Goal: Information Seeking & Learning: Find contact information

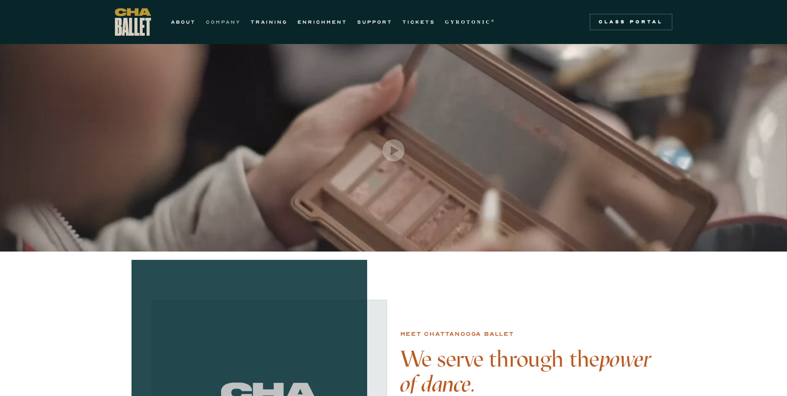
click at [230, 21] on link "COMPANY" at bounding box center [223, 22] width 35 height 10
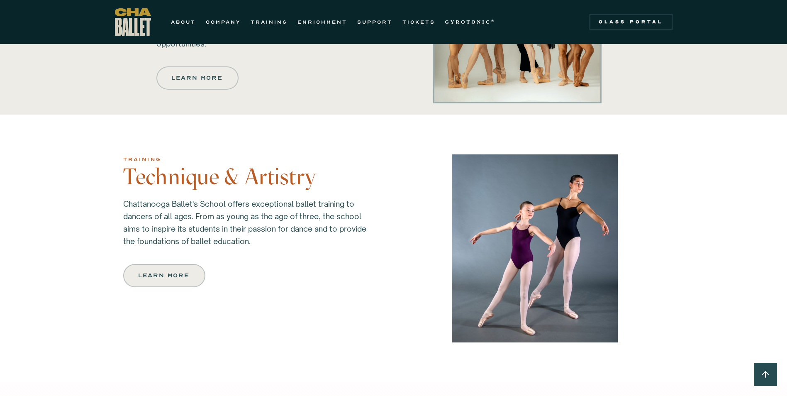
scroll to position [664, 0]
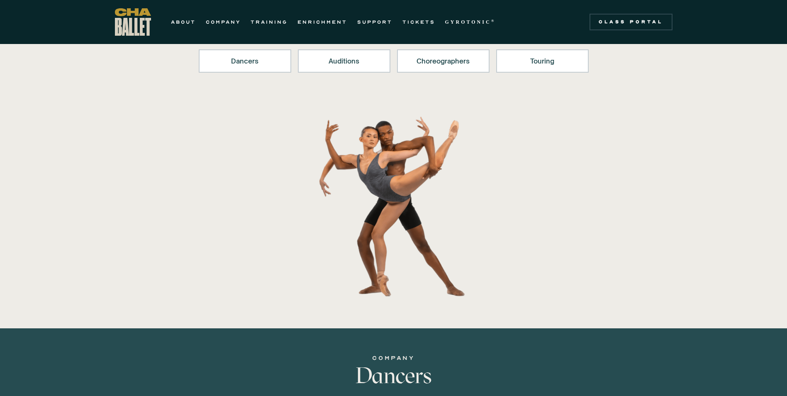
scroll to position [373, 0]
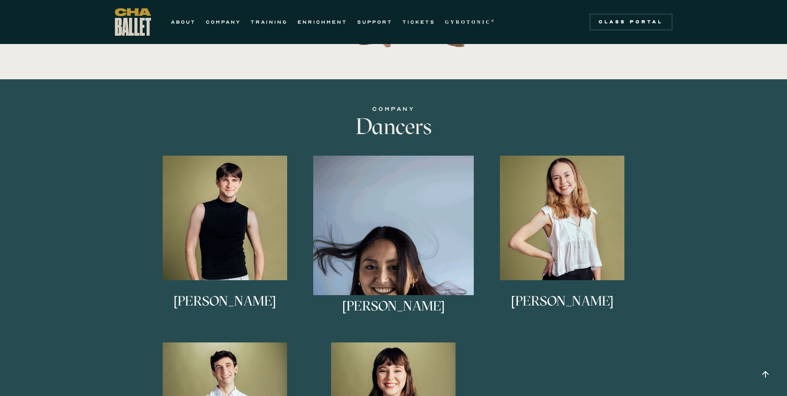
click at [402, 201] on img at bounding box center [393, 236] width 160 height 160
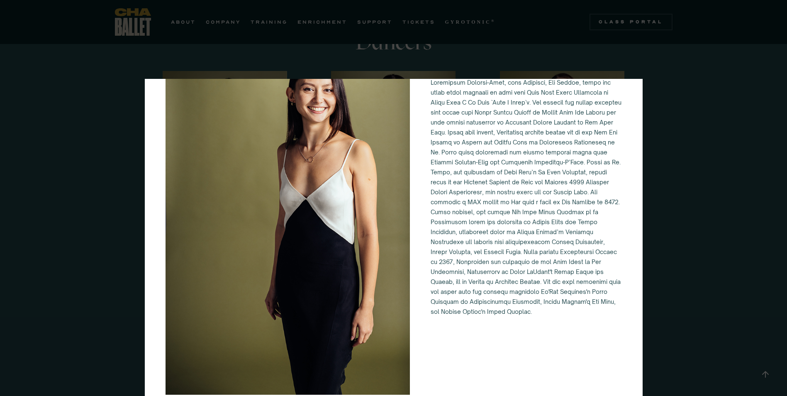
scroll to position [581, 0]
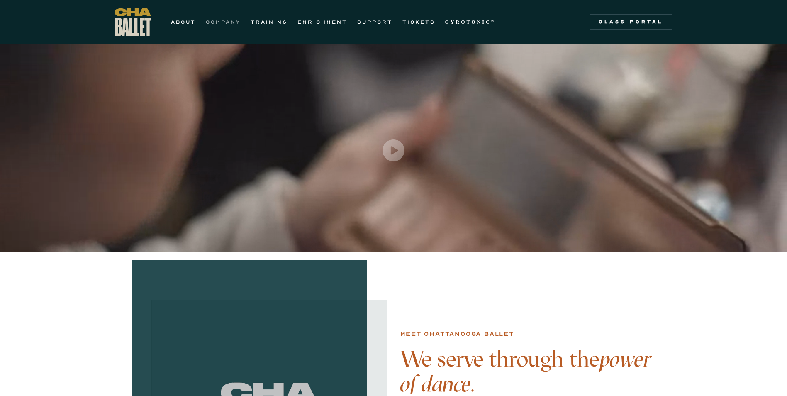
click at [228, 21] on link "COMPANY" at bounding box center [223, 22] width 35 height 10
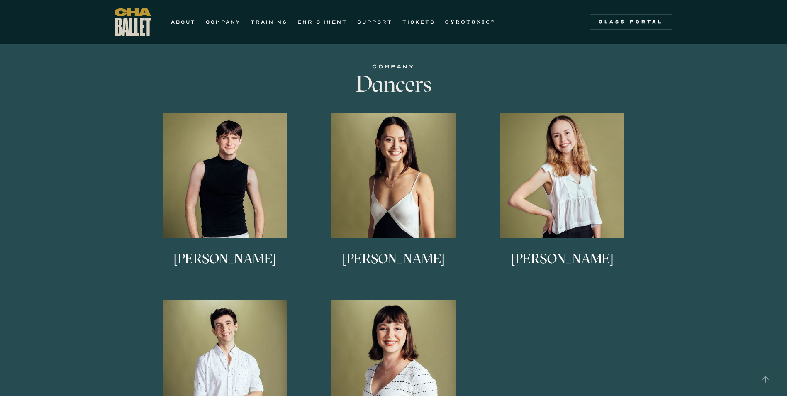
scroll to position [415, 0]
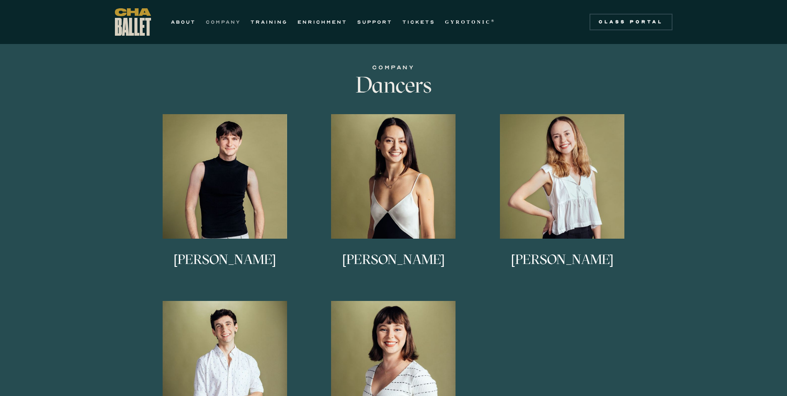
click at [232, 24] on link "COMPANY" at bounding box center [223, 22] width 35 height 10
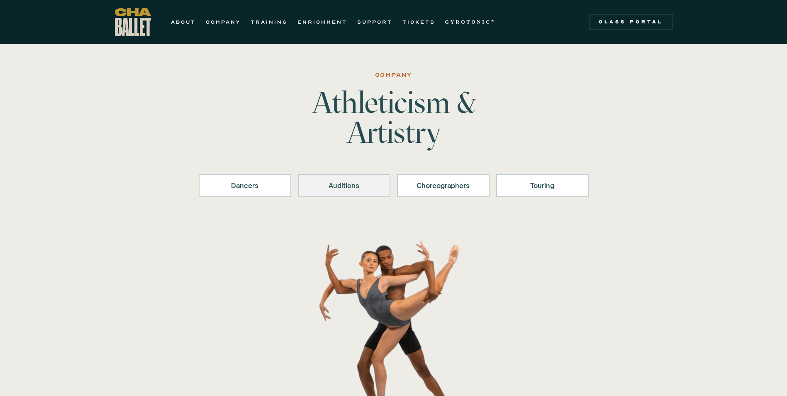
click at [319, 183] on div "Auditions" at bounding box center [344, 185] width 71 height 10
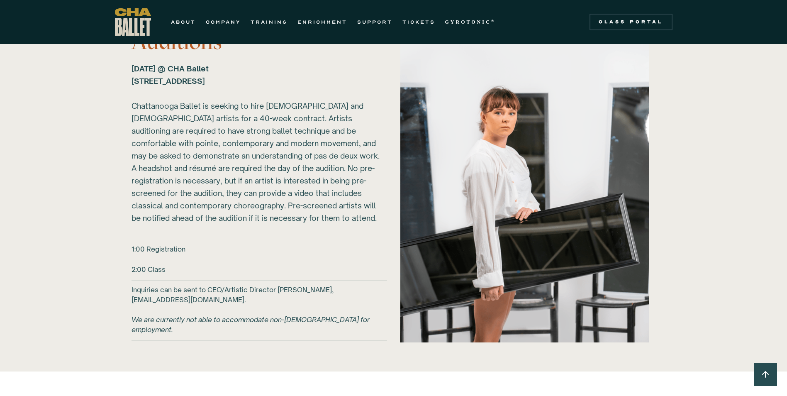
scroll to position [943, 0]
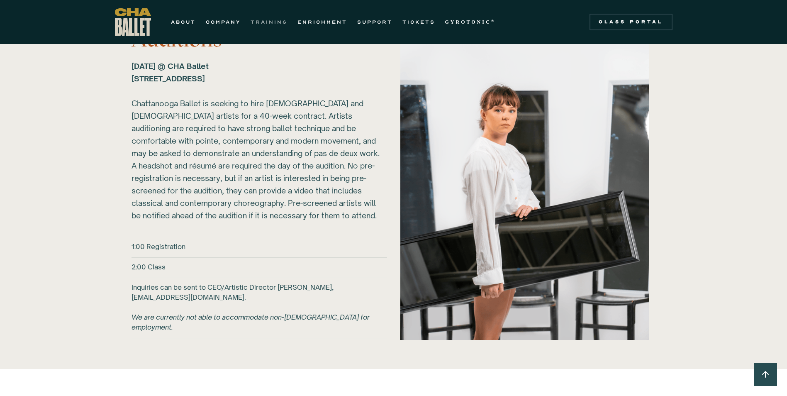
click at [277, 24] on link "TRAINING" at bounding box center [268, 22] width 37 height 10
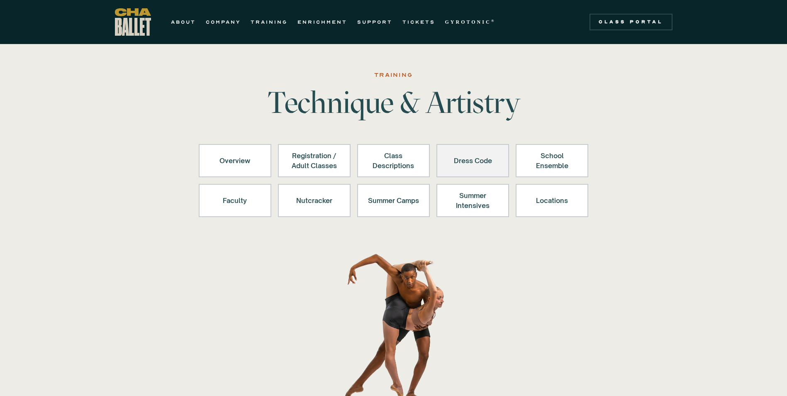
click at [468, 158] on div "Dress Code" at bounding box center [472, 161] width 51 height 20
click at [331, 24] on link "ENRICHMENT" at bounding box center [322, 22] width 50 height 10
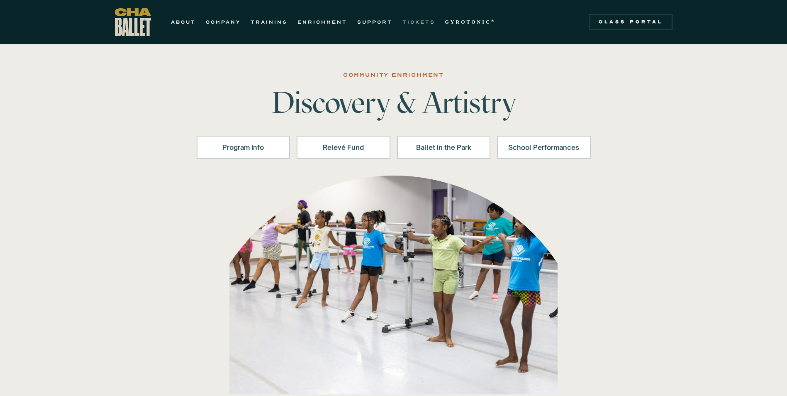
click at [423, 23] on link "TICKETS" at bounding box center [418, 22] width 33 height 10
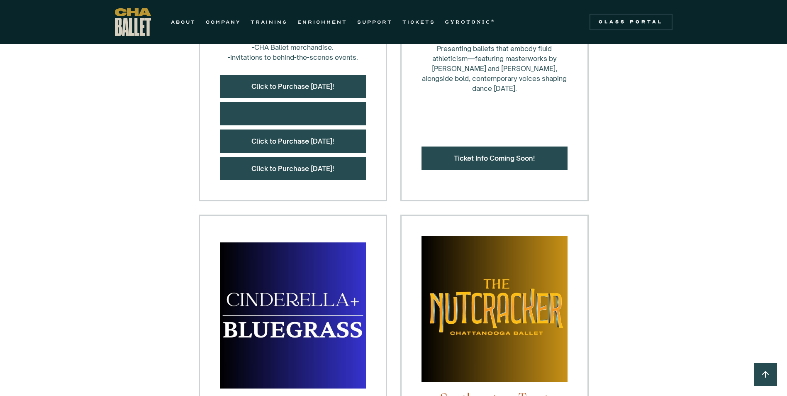
scroll to position [332, 0]
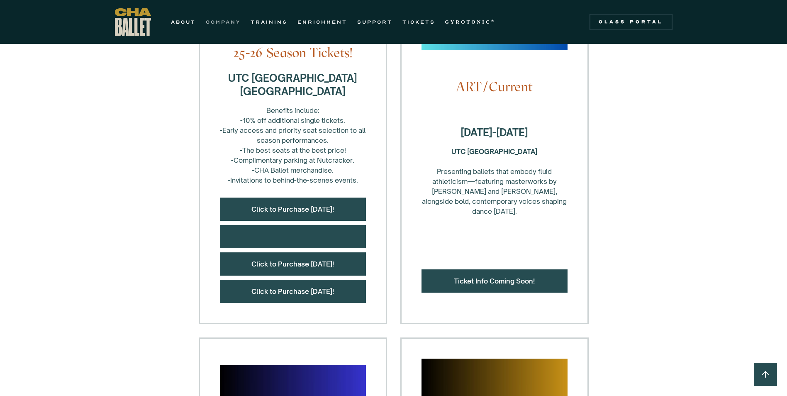
click at [219, 22] on link "COMPANY" at bounding box center [223, 22] width 35 height 10
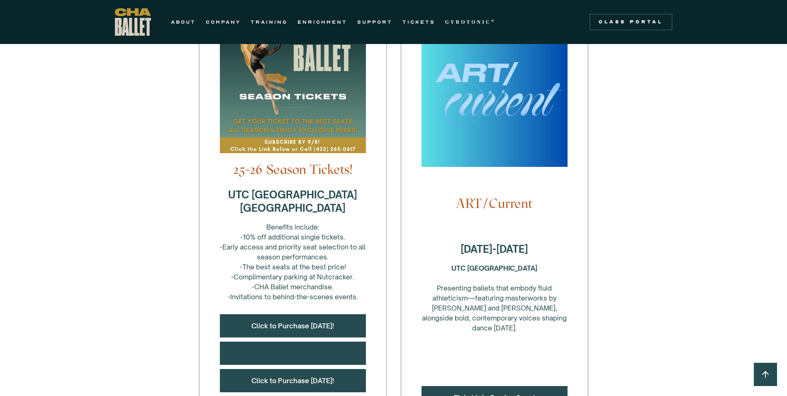
scroll to position [0, 0]
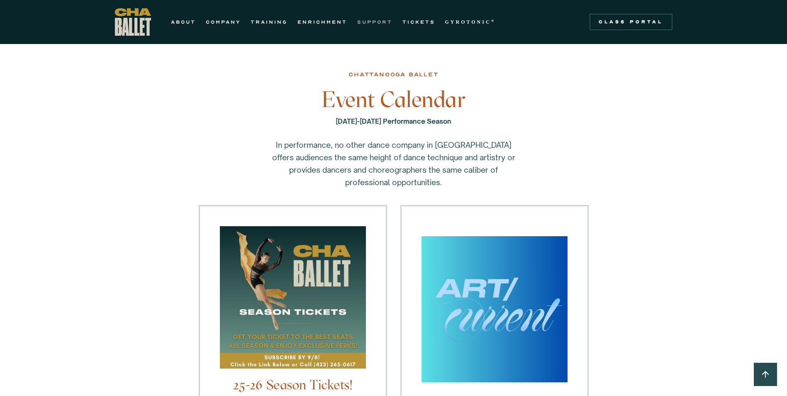
click at [388, 22] on link "SUPPORT" at bounding box center [374, 22] width 35 height 10
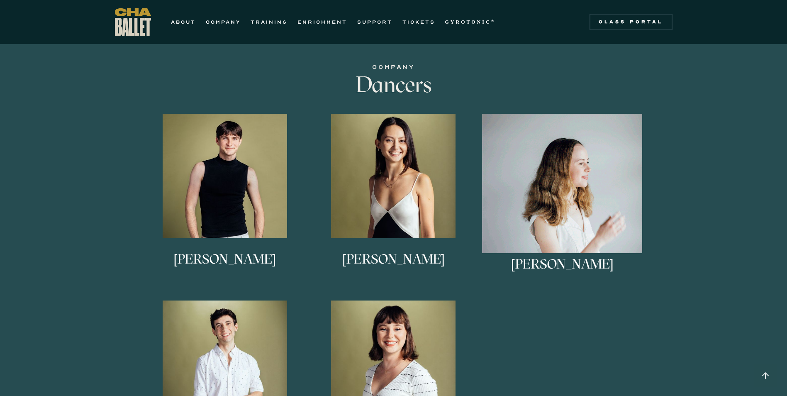
scroll to position [415, 0]
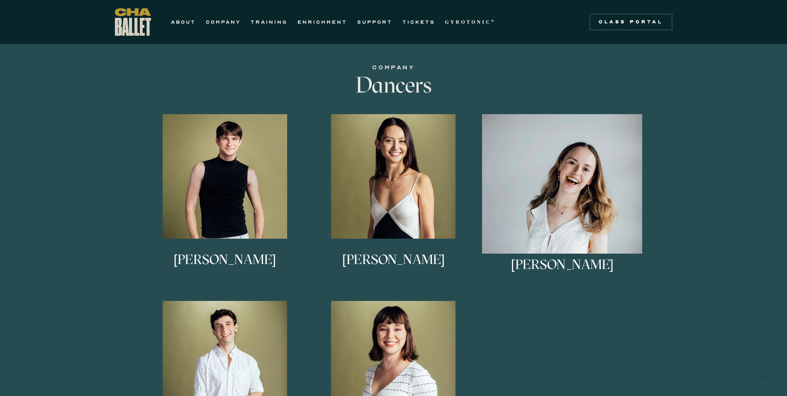
click at [541, 153] on link "Keira Holland Keira grew up in Waxhaw, North Carolina. She trained at Charlotte…" at bounding box center [562, 201] width 160 height 174
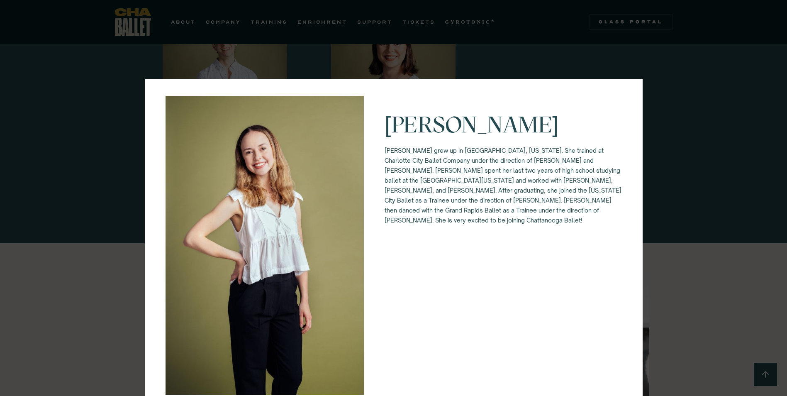
scroll to position [705, 0]
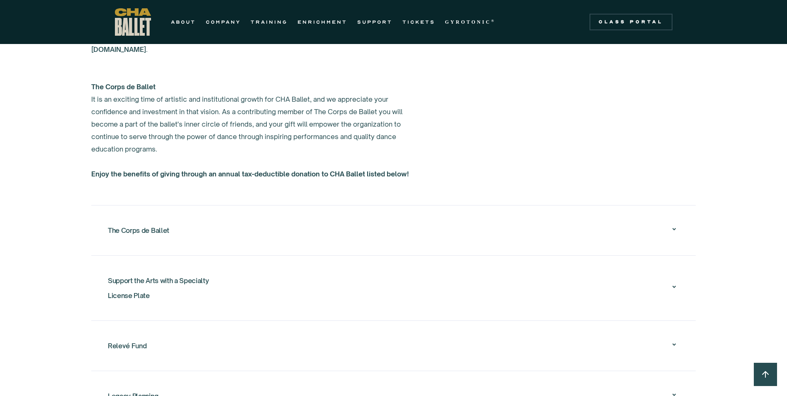
scroll to position [871, 0]
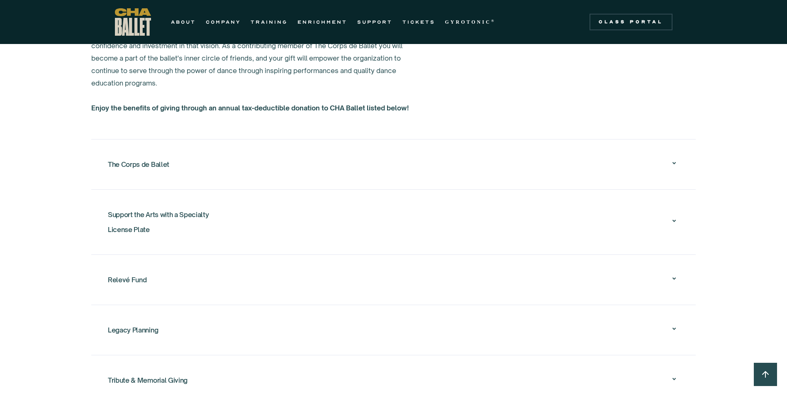
click at [159, 157] on div "The Corps de Ballet" at bounding box center [138, 164] width 61 height 15
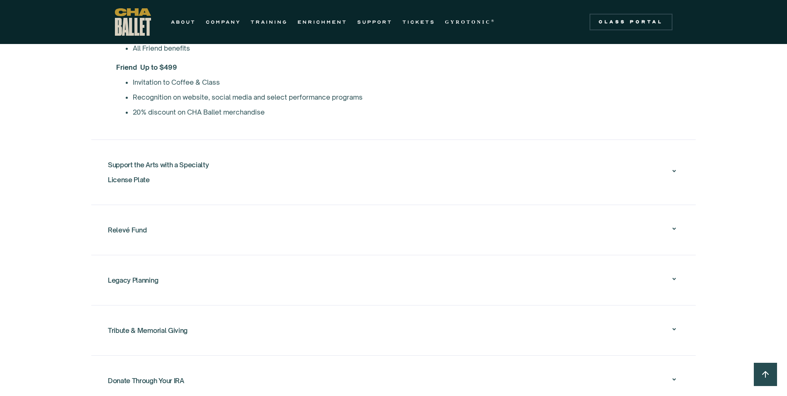
scroll to position [1203, 0]
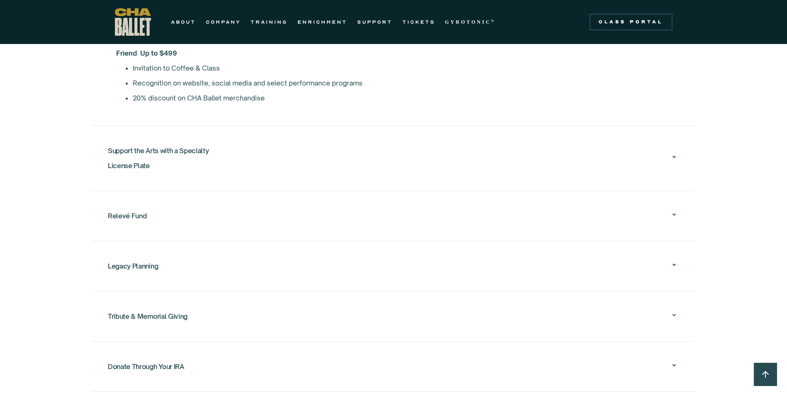
click at [126, 148] on div "Support the Arts with a Specialty License Plate" at bounding box center [158, 158] width 101 height 30
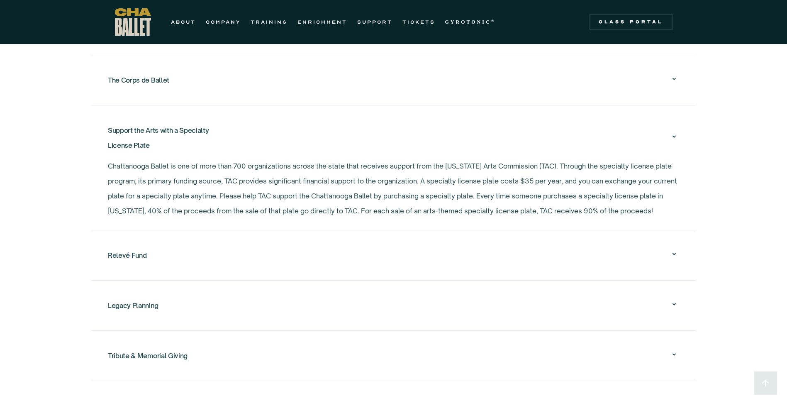
scroll to position [954, 0]
click at [131, 124] on div "Support the Arts with a Specialty License Plate" at bounding box center [158, 139] width 101 height 30
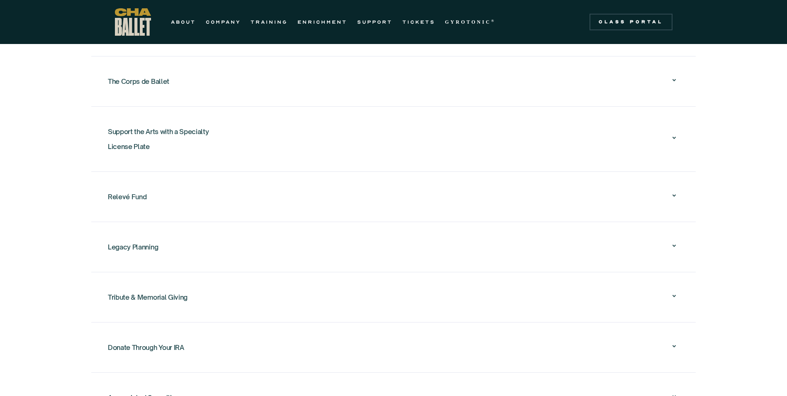
click at [123, 189] on div "Relevé Fund" at bounding box center [127, 196] width 39 height 15
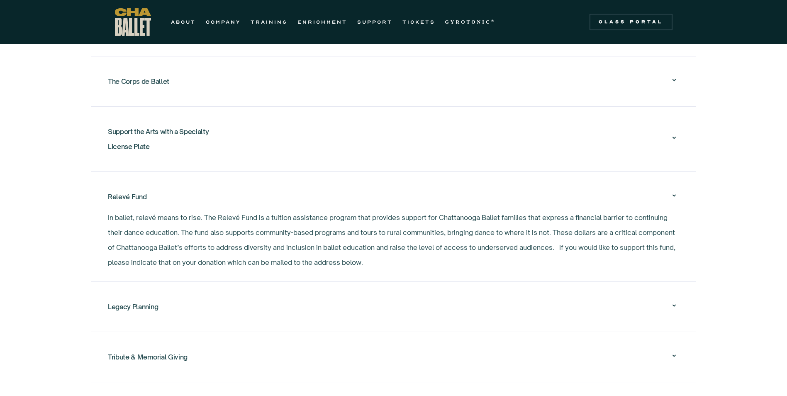
click at [121, 189] on div "Relevé Fund" at bounding box center [127, 196] width 39 height 15
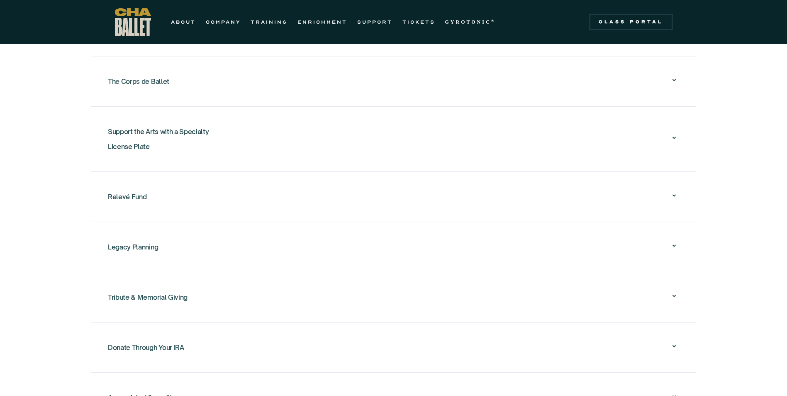
click at [115, 239] on div "Legacy Planning" at bounding box center [133, 246] width 50 height 15
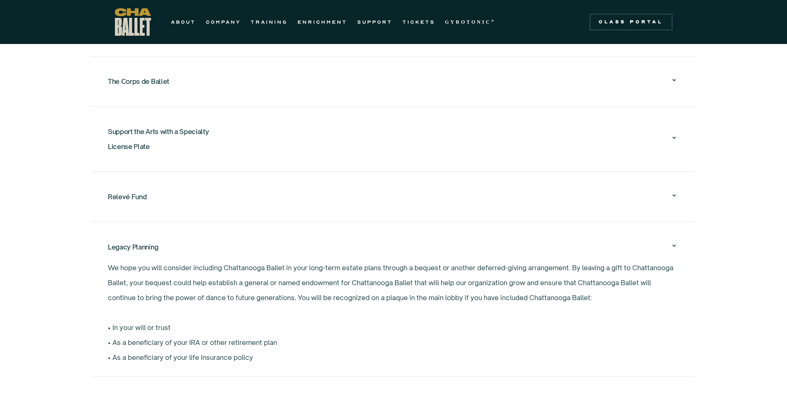
click at [124, 239] on div "Legacy Planning" at bounding box center [133, 246] width 50 height 15
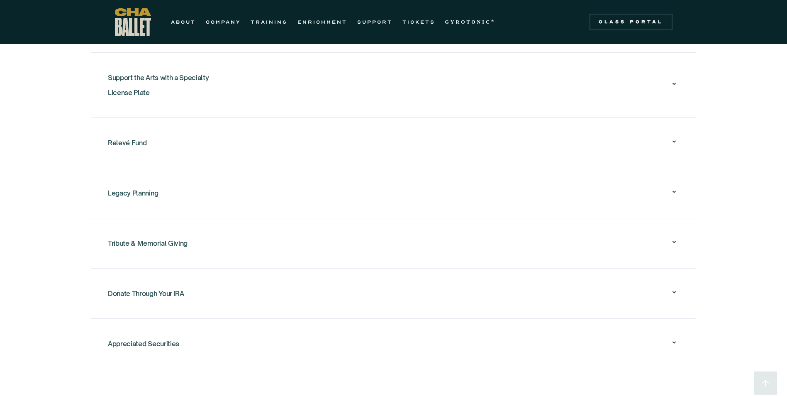
scroll to position [1037, 0]
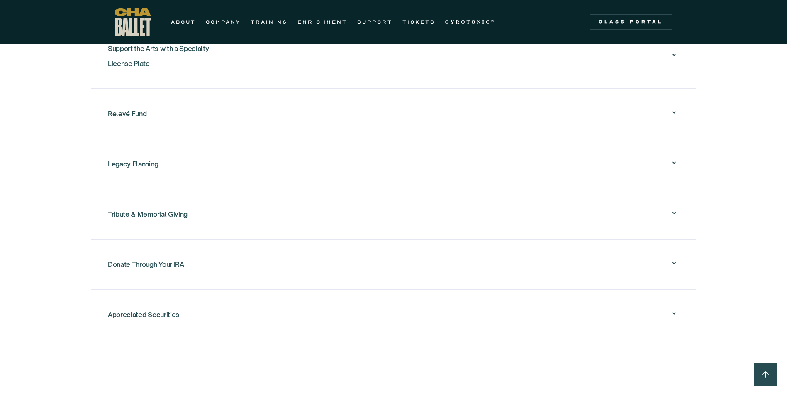
click at [124, 257] on div "Donate Through Your IRA" at bounding box center [146, 264] width 76 height 15
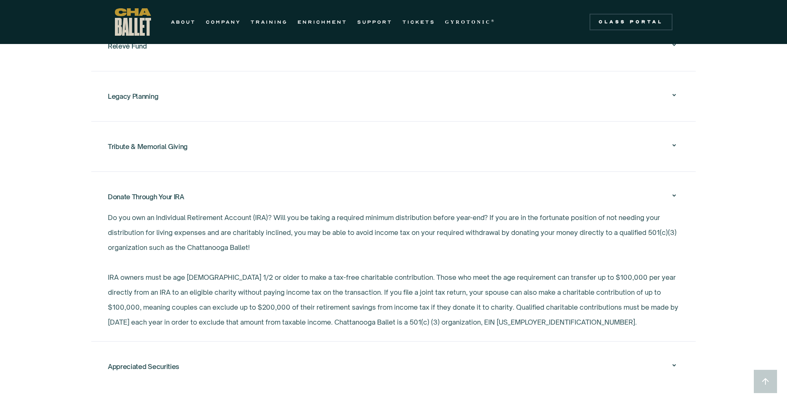
scroll to position [1078, 0]
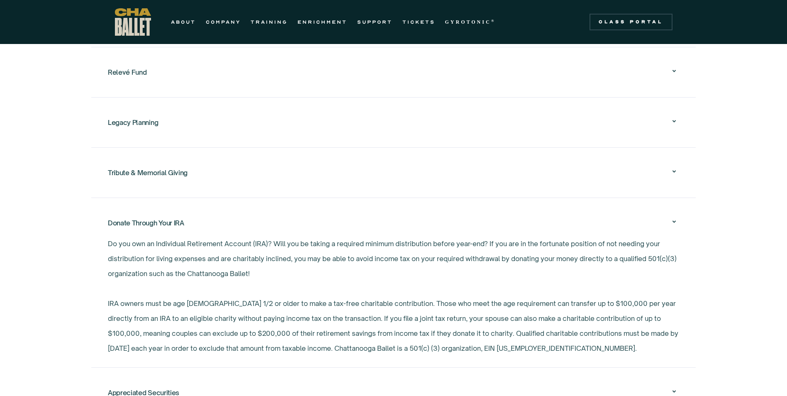
click at [149, 215] on div "Donate Through Your IRA" at bounding box center [146, 222] width 76 height 15
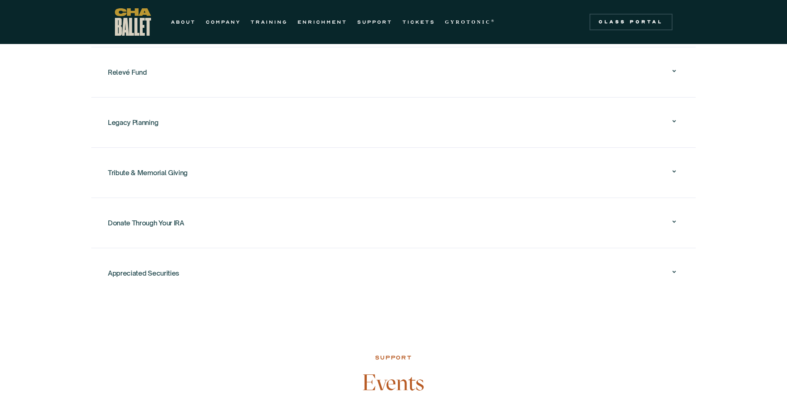
click at [156, 165] on div "Tribute & Memorial Giving" at bounding box center [148, 172] width 80 height 15
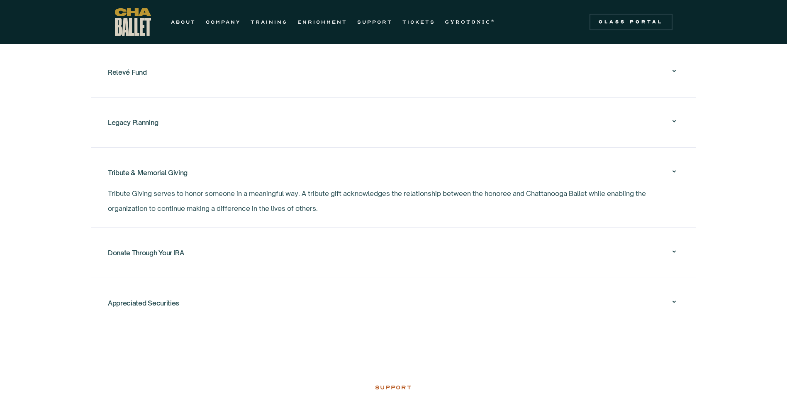
click at [147, 165] on div "Tribute & Memorial Giving" at bounding box center [148, 172] width 80 height 15
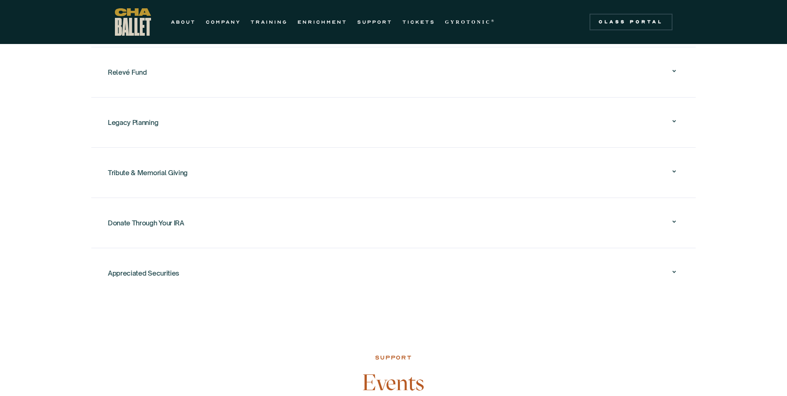
click at [126, 265] on div "Appreciated Securities" at bounding box center [143, 272] width 71 height 15
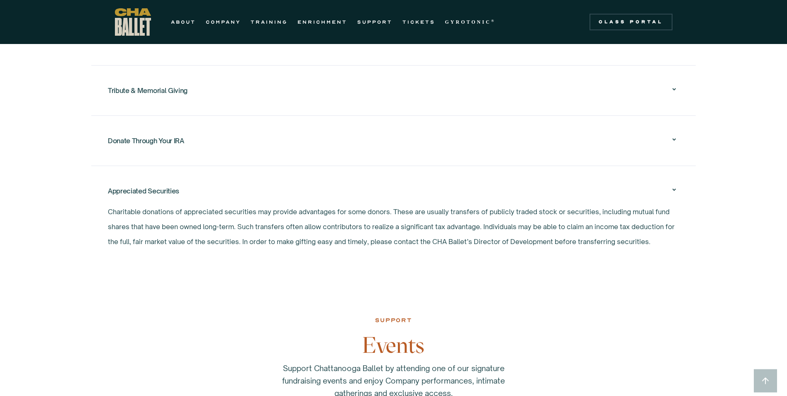
scroll to position [1161, 0]
click at [130, 182] on div "Appreciated Securities" at bounding box center [143, 189] width 71 height 15
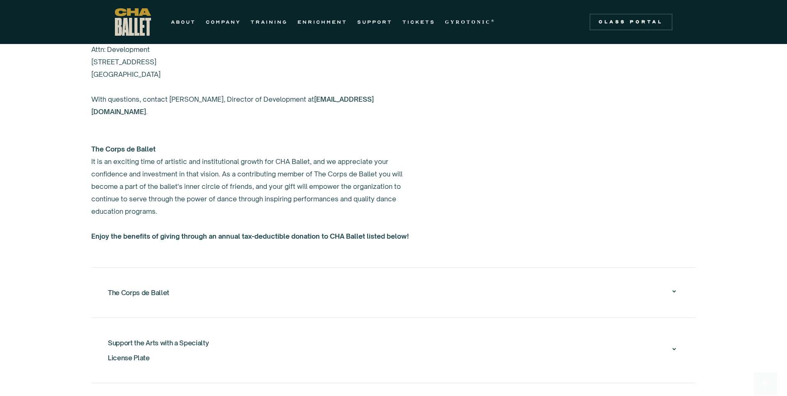
scroll to position [829, 0]
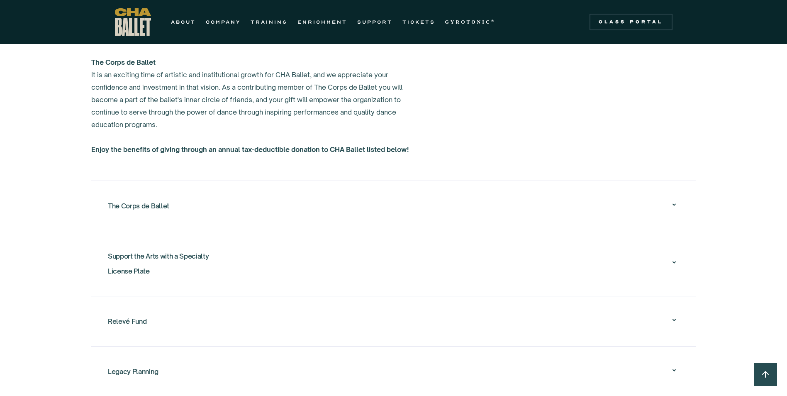
click at [148, 198] on div "The Corps de Ballet" at bounding box center [138, 205] width 61 height 15
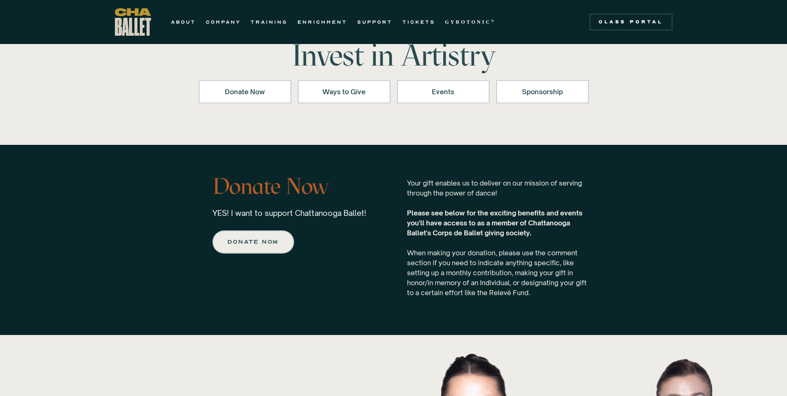
scroll to position [0, 0]
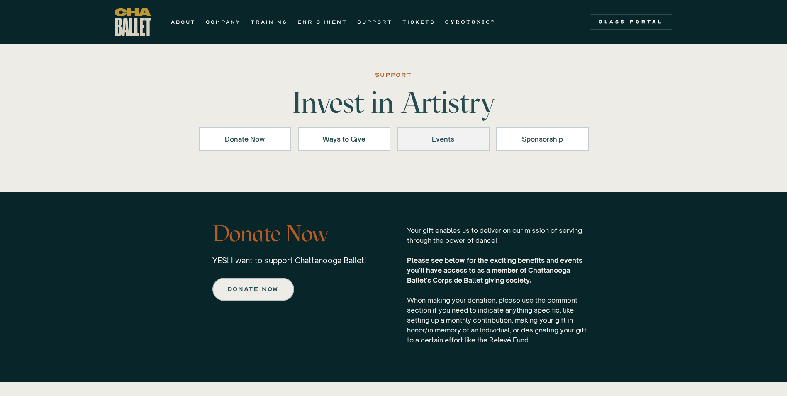
click at [461, 135] on div "Events" at bounding box center [443, 139] width 71 height 10
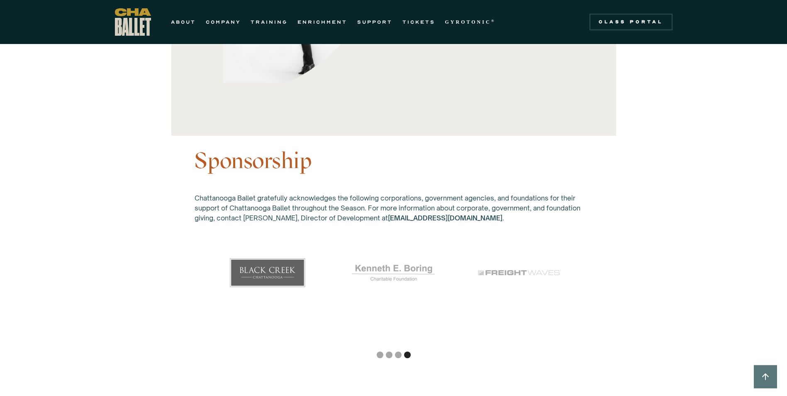
scroll to position [1947, 0]
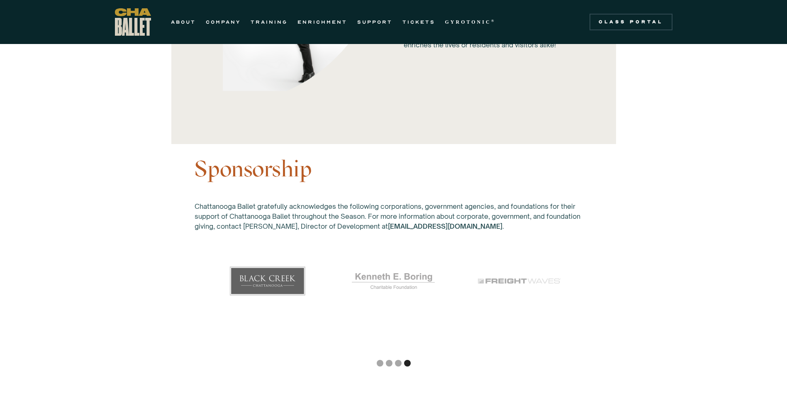
click at [399, 360] on div "Show slide 3 of 4" at bounding box center [398, 363] width 7 height 7
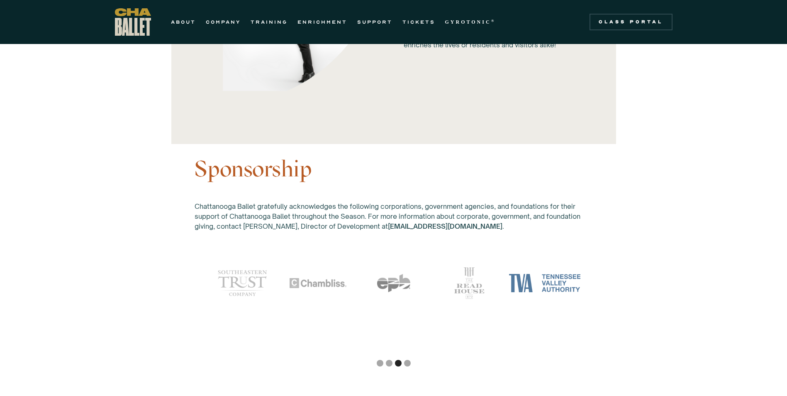
click at [387, 355] on div "carousel" at bounding box center [393, 363] width 787 height 17
click at [387, 360] on div "Show slide 2 of 4" at bounding box center [389, 363] width 7 height 7
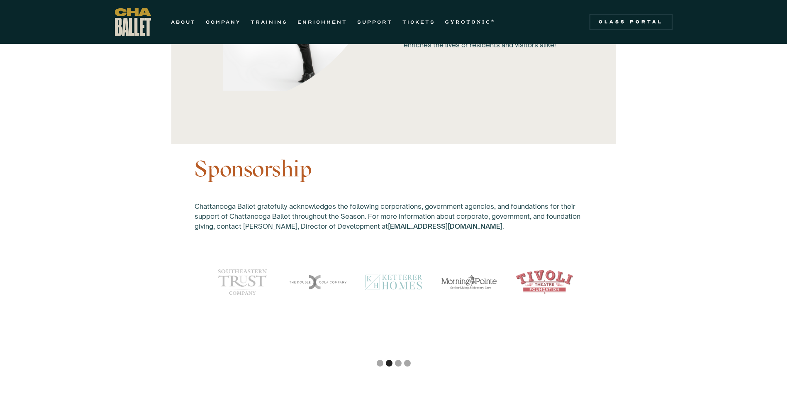
click at [377, 360] on div "Show slide 1 of 4" at bounding box center [380, 363] width 7 height 7
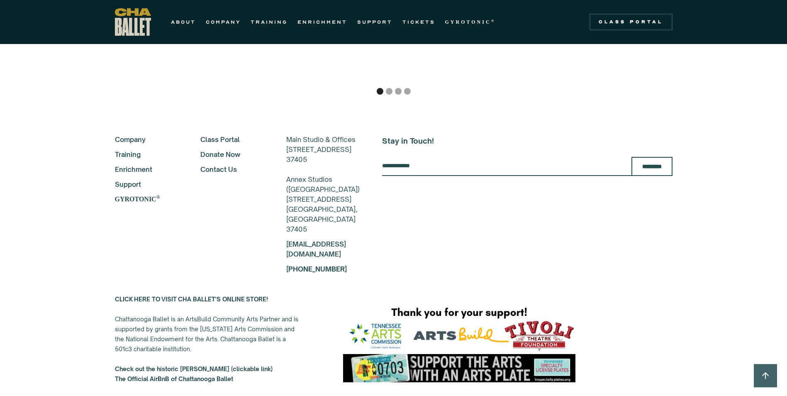
scroll to position [2203, 0]
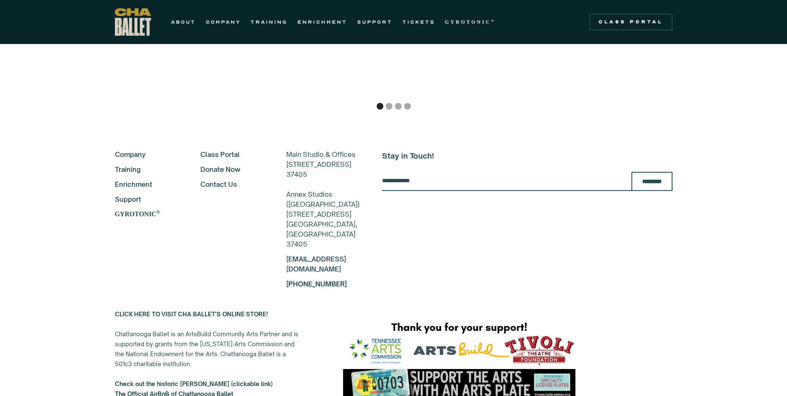
drag, startPoint x: 270, startPoint y: 161, endPoint x: 331, endPoint y: 159, distance: 60.6
click at [331, 159] on div "About Company Training Enrichment Support GYROTONIC ® Class Portal Donate Now C…" at bounding box center [237, 218] width 245 height 139
drag, startPoint x: 331, startPoint y: 159, endPoint x: 313, endPoint y: 163, distance: 18.7
copy div "817-B N Market St"
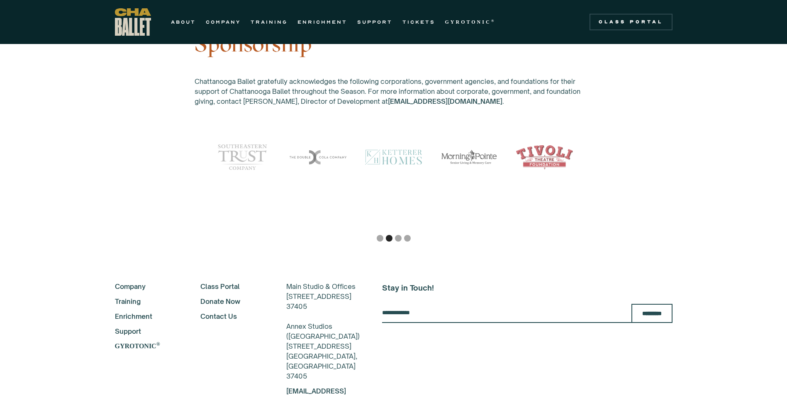
scroll to position [1955, 0]
